Goal: Task Accomplishment & Management: Manage account settings

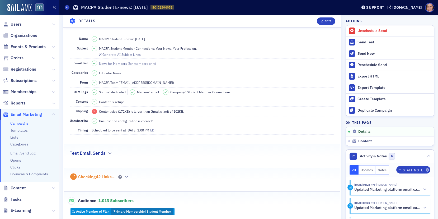
scroll to position [25, 0]
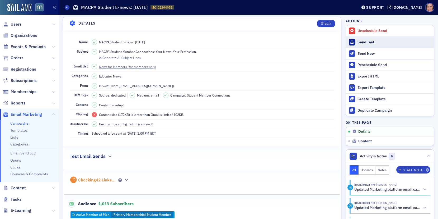
click at [369, 40] on div "Send Test" at bounding box center [394, 42] width 74 height 5
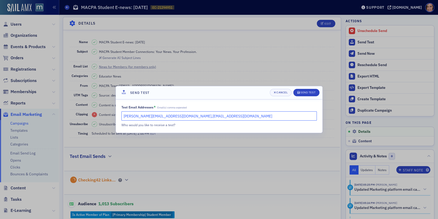
drag, startPoint x: 170, startPoint y: 117, endPoint x: 110, endPoint y: 113, distance: 60.1
click at [110, 113] on div "Send Test Cancel Send Test Test Email Addresses * Email(s) comma seperated kati…" at bounding box center [219, 109] width 438 height 219
type input "lauren@macpa.org"
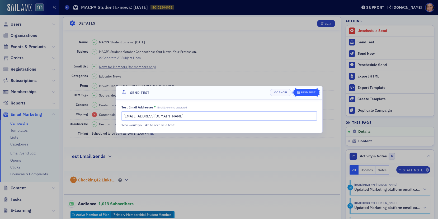
click at [304, 93] on div "Send Test" at bounding box center [307, 92] width 15 height 3
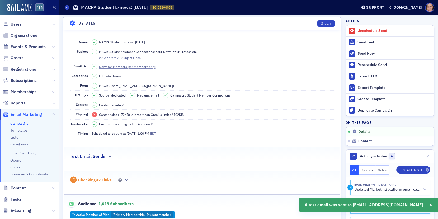
scroll to position [0, 0]
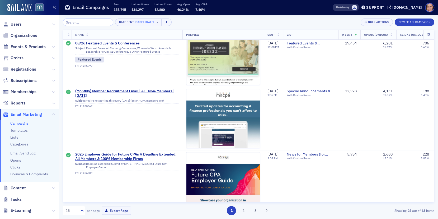
scroll to position [667, 0]
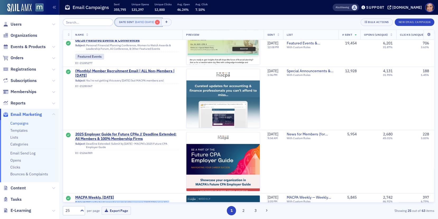
click at [160, 23] on span "×" at bounding box center [157, 22] width 5 height 5
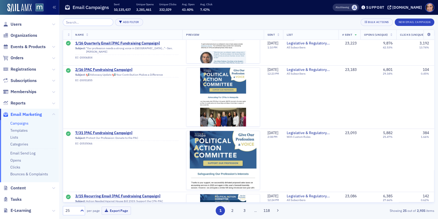
scroll to position [602, 0]
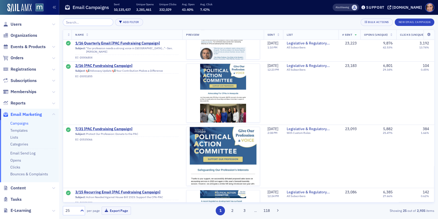
click at [27, 128] on li "Templates" at bounding box center [33, 130] width 46 height 5
click at [21, 131] on link "Templates" at bounding box center [18, 130] width 17 height 5
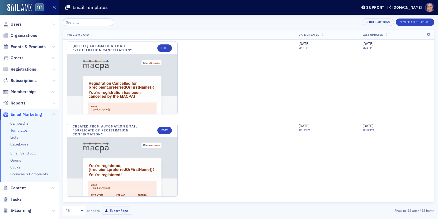
click at [21, 126] on li "Campaigns" at bounding box center [33, 123] width 46 height 5
click at [20, 124] on link "Campaigns" at bounding box center [19, 123] width 18 height 5
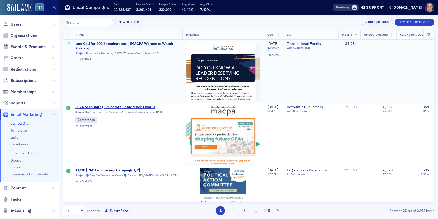
click at [272, 40] on td "9/4/2025 12:00 AM In Progress" at bounding box center [273, 71] width 19 height 63
click at [271, 39] on th "Sent" at bounding box center [273, 35] width 19 height 10
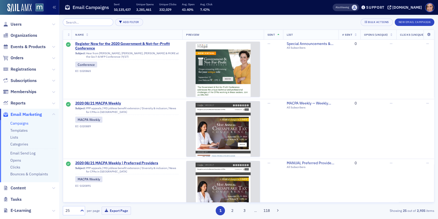
click at [270, 37] on th "Sent" at bounding box center [273, 35] width 19 height 10
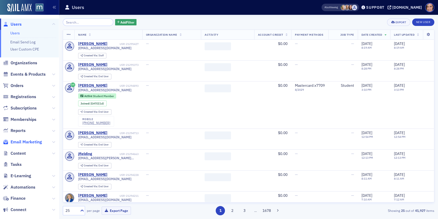
click at [32, 140] on span "Email Marketing" at bounding box center [26, 142] width 31 height 6
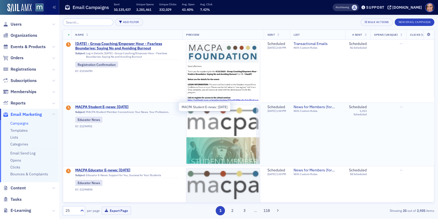
click at [142, 108] on span "MACPA Student E-news: September 2025" at bounding box center [126, 107] width 103 height 5
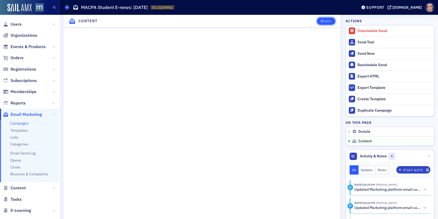
click at [324, 22] on div "Edit" at bounding box center [327, 21] width 7 height 3
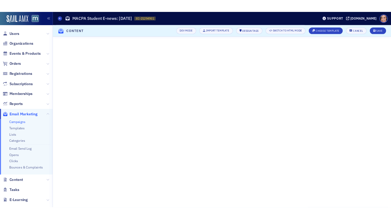
scroll to position [40, 0]
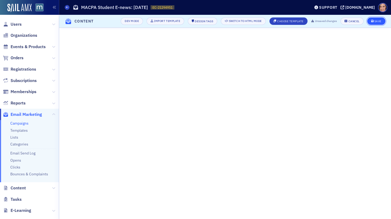
click at [378, 20] on div "Save" at bounding box center [377, 21] width 7 height 3
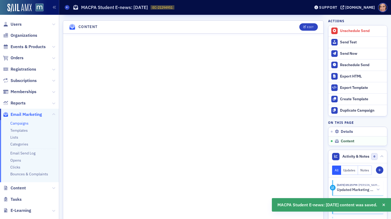
scroll to position [238, 0]
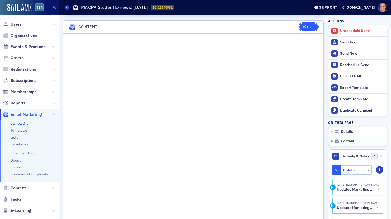
click at [308, 26] on div "Edit" at bounding box center [310, 27] width 7 height 3
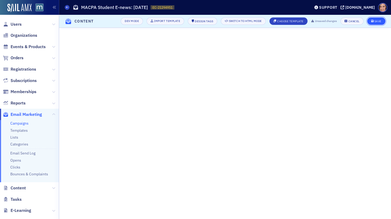
click at [379, 22] on div "Save" at bounding box center [377, 21] width 7 height 3
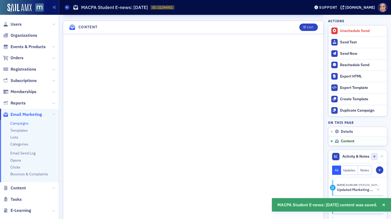
scroll to position [238, 0]
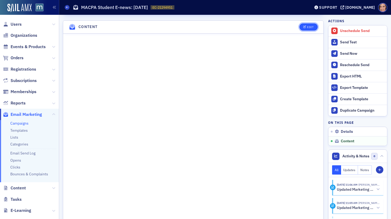
click at [311, 23] on button "Edit" at bounding box center [308, 26] width 18 height 7
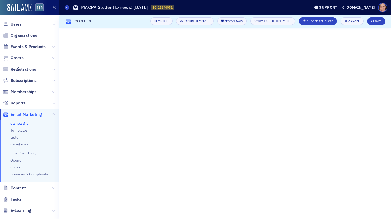
scroll to position [40, 0]
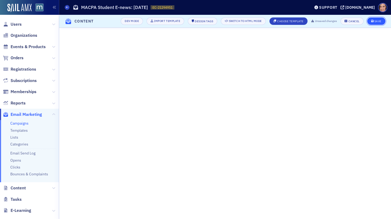
click at [372, 22] on icon "submit" at bounding box center [372, 21] width 3 height 3
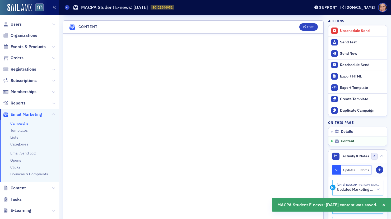
scroll to position [238, 0]
click at [383, 204] on icon "button" at bounding box center [383, 205] width 3 height 4
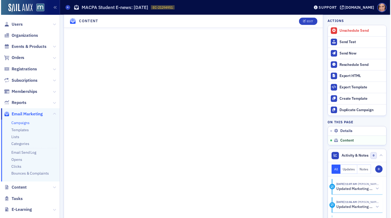
scroll to position [376, 0]
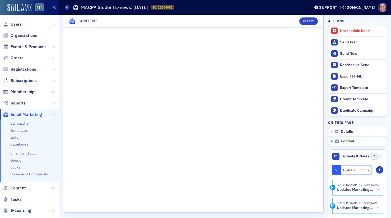
click at [30, 7] on img at bounding box center [19, 8] width 24 height 8
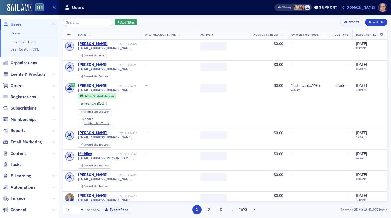
click at [358, 7] on div "macpa.org" at bounding box center [360, 7] width 30 height 5
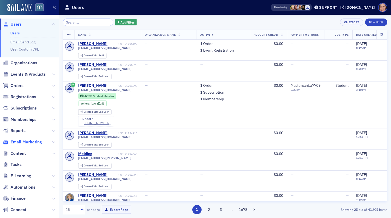
click at [27, 141] on span "Email Marketing" at bounding box center [26, 142] width 31 height 6
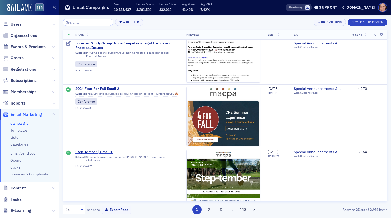
scroll to position [178, 0]
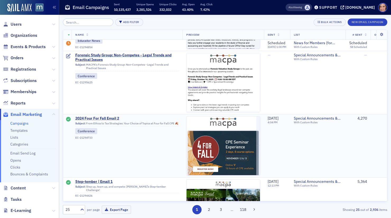
click at [115, 118] on span "2024 Four For Fall Email 2" at bounding box center [126, 118] width 103 height 5
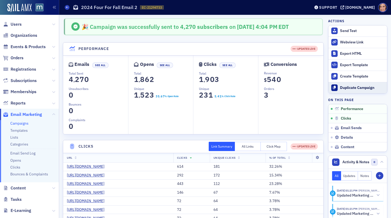
click at [348, 85] on div "Duplicate Campaign" at bounding box center [362, 87] width 44 height 5
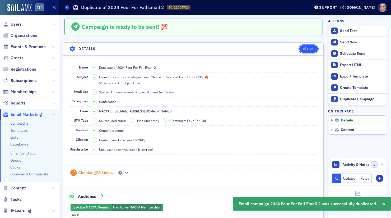
click at [303, 48] on button "Edit" at bounding box center [308, 48] width 18 height 7
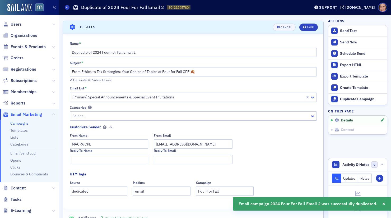
scroll to position [24, 0]
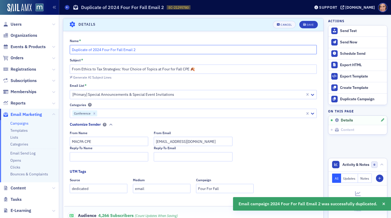
click at [117, 46] on input "Duplicate of 2024 Four For Fall Email 2" at bounding box center [193, 49] width 247 height 9
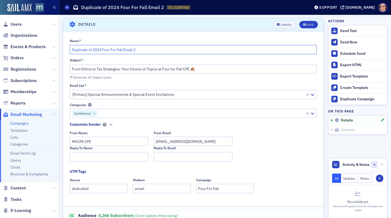
paste input "2025 Two-Year Bridge Symposium"
type input "2025 Two-Year Bridge Symposium | Community College Contacts (Custom List)"
click at [311, 25] on div "Save" at bounding box center [309, 24] width 7 height 3
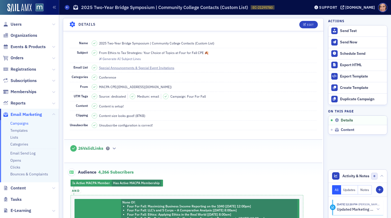
scroll to position [0, 0]
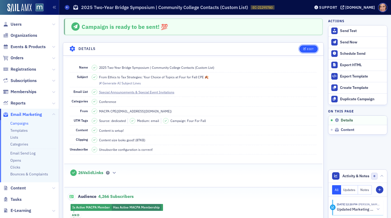
click at [309, 48] on div "Edit" at bounding box center [310, 49] width 7 height 3
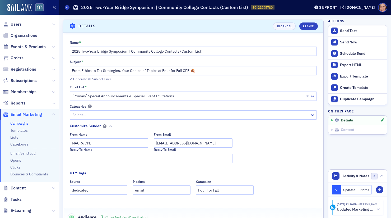
scroll to position [24, 0]
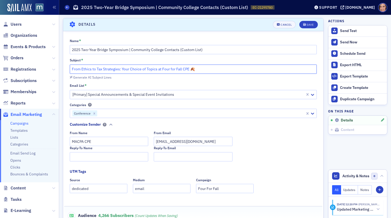
click at [137, 68] on input "From Ethics to Tax Strategies: Your Choice of Topics at Four for Fall CPE 🍂" at bounding box center [193, 68] width 247 height 9
paste input "Help Your Students Discover Accounting Careers: Free National Event"
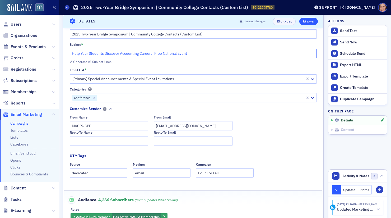
type input "Help Your Students Discover Accounting Careers: Free National Event"
click at [305, 24] on button "Save" at bounding box center [308, 20] width 18 height 7
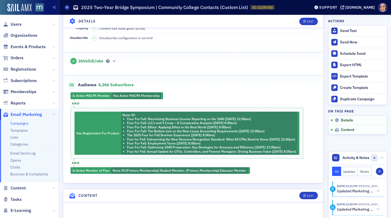
scroll to position [113, 0]
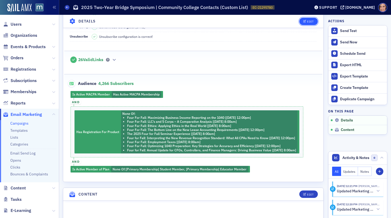
click at [311, 22] on div "Edit" at bounding box center [310, 21] width 7 height 3
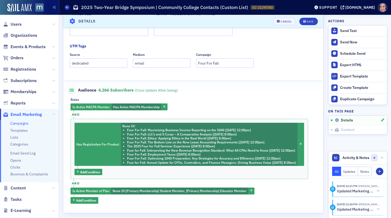
scroll to position [164, 0]
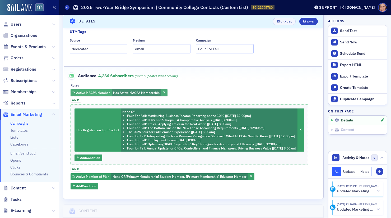
click at [164, 89] on div "Is Active MACPA Member Has Active MACPA Membership" at bounding box center [118, 92] width 97 height 7
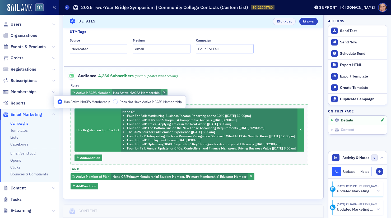
click at [164, 92] on icon "button" at bounding box center [164, 92] width 2 height 3
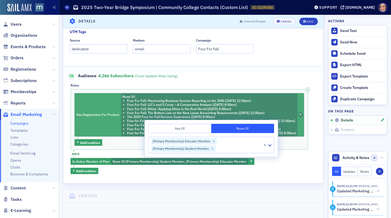
click at [303, 113] on span "button" at bounding box center [300, 114] width 5 height 5
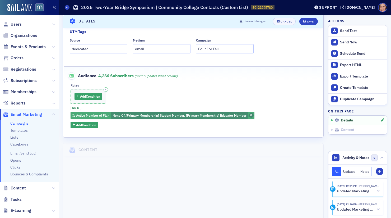
click at [252, 114] on span "button" at bounding box center [251, 115] width 5 height 5
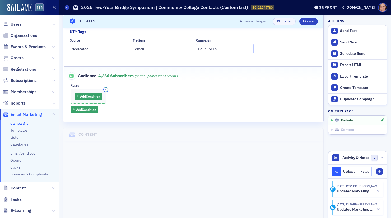
click at [107, 88] on icon "button" at bounding box center [106, 89] width 2 height 2
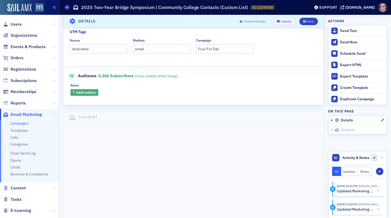
click at [87, 93] on span "Add Condition" at bounding box center [86, 92] width 20 height 5
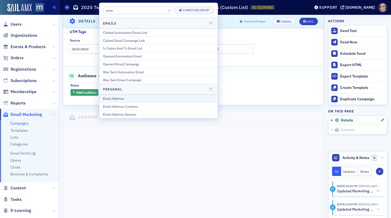
type input "ema"
click at [133, 96] on div "Email Address" at bounding box center [158, 98] width 111 height 5
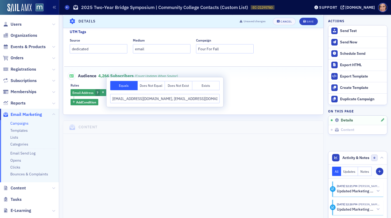
scroll to position [0, 221]
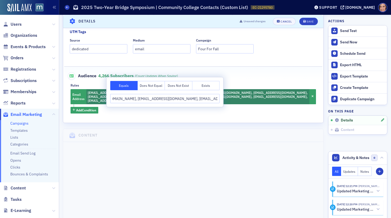
type input "crborkoski@aacc.edu, vannafern@gmail.com, kcook@aacc.edu, mabeardmore@aacc.edu,…"
click at [241, 108] on fieldset "Audience 4,266 Subscribers (count updates when saving) Rules Email Address crbo…" at bounding box center [193, 90] width 258 height 49
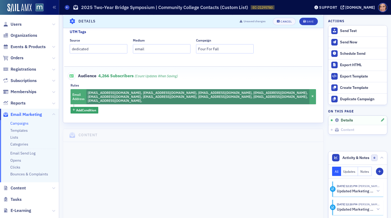
click at [294, 94] on span "crborkoski@aacc.edu, vannafern@gmail.com, kcook@aacc.edu, mabeardmore@aacc.edu,…" at bounding box center [197, 96] width 223 height 15
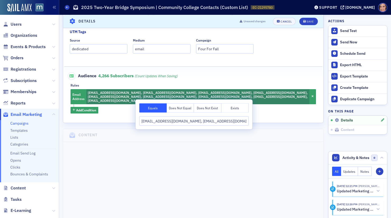
scroll to position [0, 221]
click at [237, 121] on input "crborkoski@aacc.edu, vannafern@gmail.com, kcook@aacc.edu, mabeardmore@aacc.edu,…" at bounding box center [193, 120] width 109 height 9
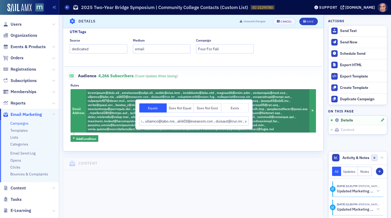
scroll to position [0, 2185]
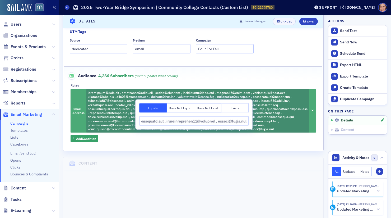
type input "crborkoski@aacc.edu , vannafern@gmail.com , kcook@aacc.edu , mabeardmore@aacc.e…"
click at [254, 132] on span at bounding box center [197, 110] width 223 height 43
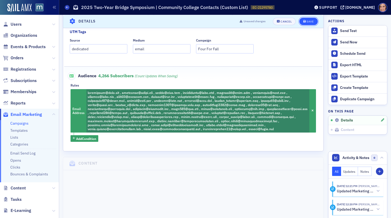
click at [305, 22] on icon "submit" at bounding box center [304, 21] width 3 height 3
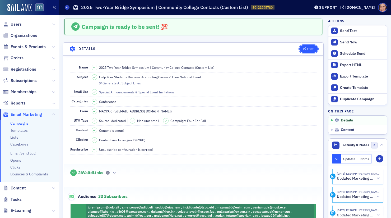
click at [304, 48] on icon "button" at bounding box center [304, 49] width 3 height 3
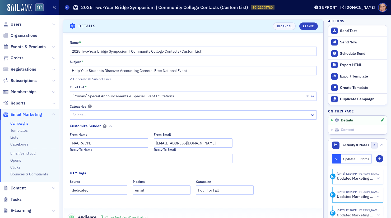
scroll to position [24, 0]
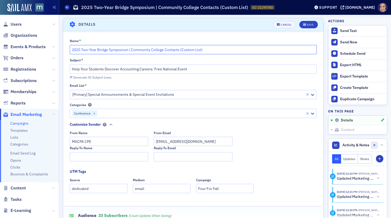
drag, startPoint x: 180, startPoint y: 48, endPoint x: 242, endPoint y: 48, distance: 61.5
click at [242, 48] on input "2025 Two-Year Bridge Symposium | Community College Contacts (Custom List)" at bounding box center [193, 49] width 247 height 9
type input "2025 Two-Year Bridge Symposium | Community College Educator Members"
click at [309, 23] on div "Save" at bounding box center [309, 24] width 7 height 3
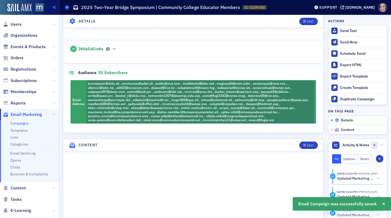
scroll to position [189, 0]
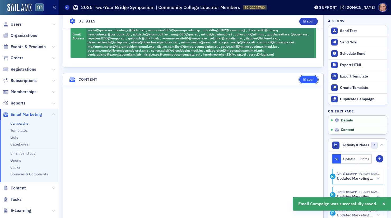
click at [305, 78] on icon "button" at bounding box center [304, 79] width 3 height 3
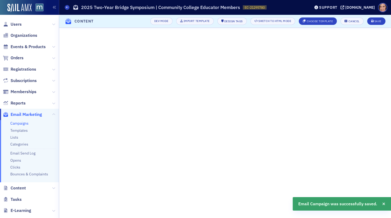
scroll to position [45, 0]
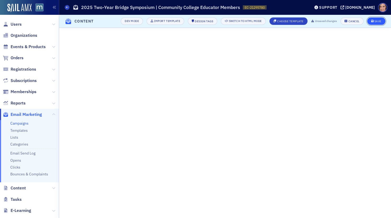
click at [379, 21] on div "Save" at bounding box center [377, 21] width 7 height 3
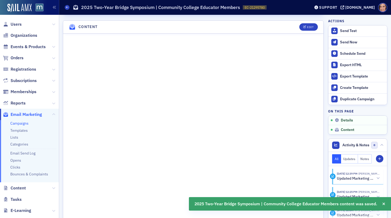
scroll to position [242, 0]
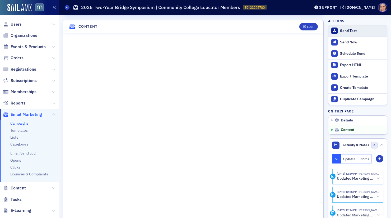
click at [350, 32] on div "Send Test" at bounding box center [362, 31] width 44 height 5
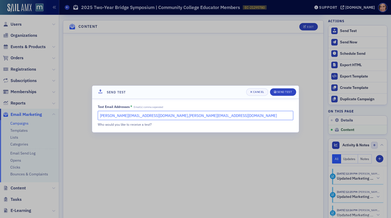
drag, startPoint x: 145, startPoint y: 115, endPoint x: 201, endPoint y: 115, distance: 56.2
click at [201, 115] on input "katie@blueoceanideas.com,natalie@macpa.org" at bounding box center [195, 115] width 195 height 9
type input "katie@blueoceanideas.com"
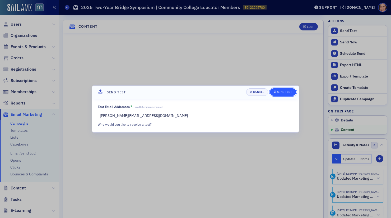
click at [285, 93] on div "Send Test" at bounding box center [284, 91] width 15 height 3
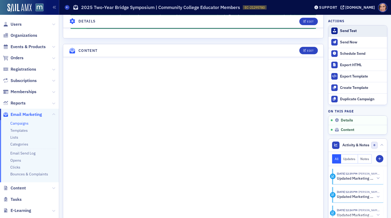
click at [345, 31] on div "Send Test" at bounding box center [362, 31] width 44 height 5
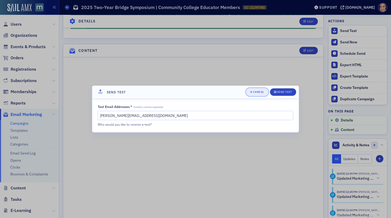
click at [260, 90] on span "Cancel" at bounding box center [257, 92] width 14 height 4
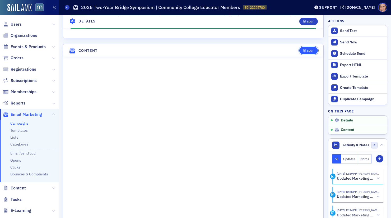
click at [307, 49] on div "Edit" at bounding box center [310, 50] width 7 height 3
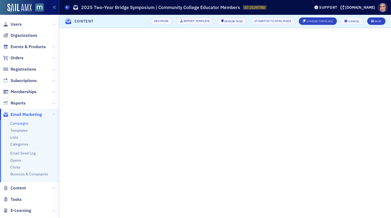
scroll to position [69, 0]
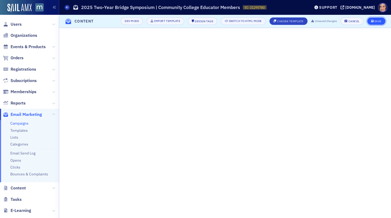
click at [374, 22] on span "Save" at bounding box center [376, 21] width 10 height 3
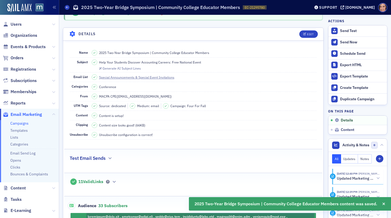
scroll to position [1, 0]
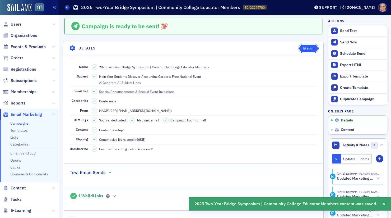
click at [301, 48] on button "Edit" at bounding box center [308, 48] width 18 height 7
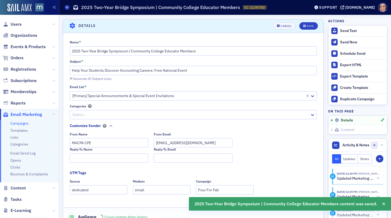
scroll to position [24, 0]
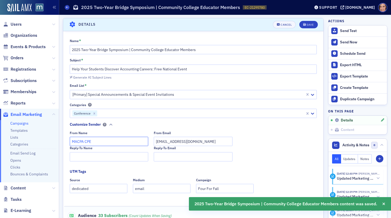
click at [88, 139] on input "MACPA CPE" at bounding box center [109, 140] width 79 height 9
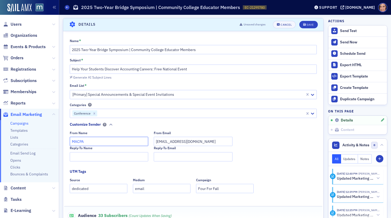
type input "MACPA"
click at [236, 187] on input "Four For Fall" at bounding box center [225, 187] width 58 height 9
click at [235, 188] on input "Four For Fall" at bounding box center [225, 187] width 58 height 9
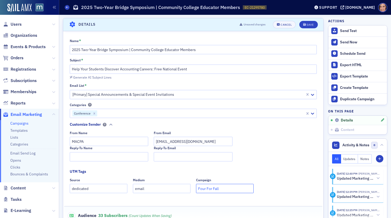
click at [235, 188] on input "Four For Fall" at bounding box center [225, 187] width 58 height 9
click at [282, 166] on div "Name * 2025 Two-Year Bridge Symposium | Community College Educator Members Subj…" at bounding box center [193, 160] width 260 height 242
click at [308, 20] on header "Details Unsaved changes Cancel Save" at bounding box center [193, 24] width 260 height 13
click at [308, 23] on div "Save" at bounding box center [309, 24] width 7 height 3
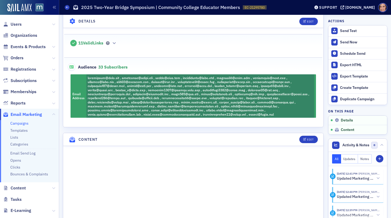
scroll to position [153, 0]
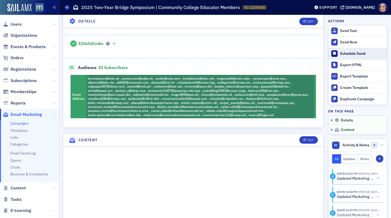
click at [357, 56] on button "Schedule Send" at bounding box center [357, 53] width 59 height 11
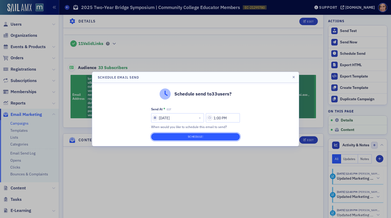
click at [194, 139] on button "Schedule!" at bounding box center [195, 136] width 89 height 7
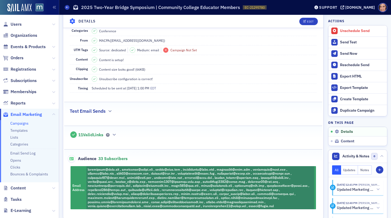
scroll to position [0, 0]
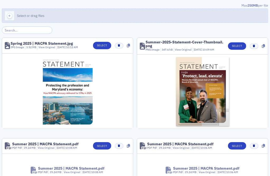
click at [127, 22] on button "Select or drag files" at bounding box center [135, 15] width 266 height 14
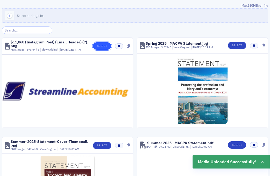
click at [100, 47] on button "Select" at bounding box center [102, 45] width 18 height 7
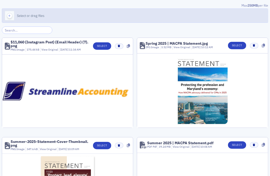
click at [105, 12] on button "Select or drag files" at bounding box center [135, 15] width 266 height 14
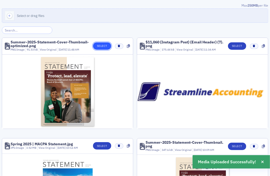
click at [97, 44] on button "Select" at bounding box center [102, 45] width 18 height 7
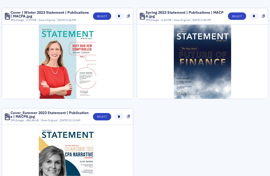
scroll to position [512, 0]
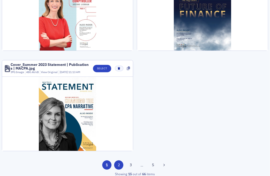
click at [120, 161] on button "2" at bounding box center [118, 164] width 9 height 9
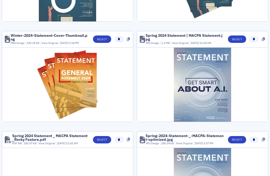
scroll to position [0, 0]
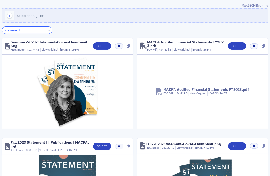
click at [25, 31] on input "statement" at bounding box center [27, 29] width 50 height 7
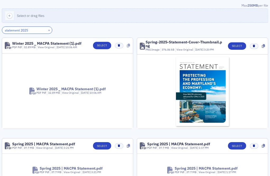
type input "statement 2025"
click at [129, 45] on icon at bounding box center [128, 46] width 3 height 4
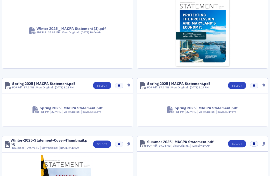
scroll to position [62, 0]
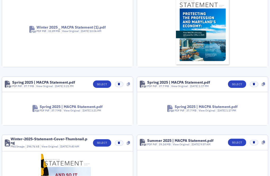
click at [129, 82] on icon at bounding box center [128, 84] width 3 height 4
click at [265, 82] on icon at bounding box center [263, 84] width 3 height 4
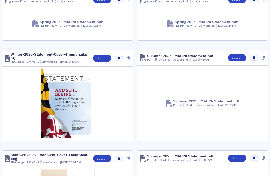
scroll to position [213, 0]
